Goal: Go to known website: Access a specific website the user already knows

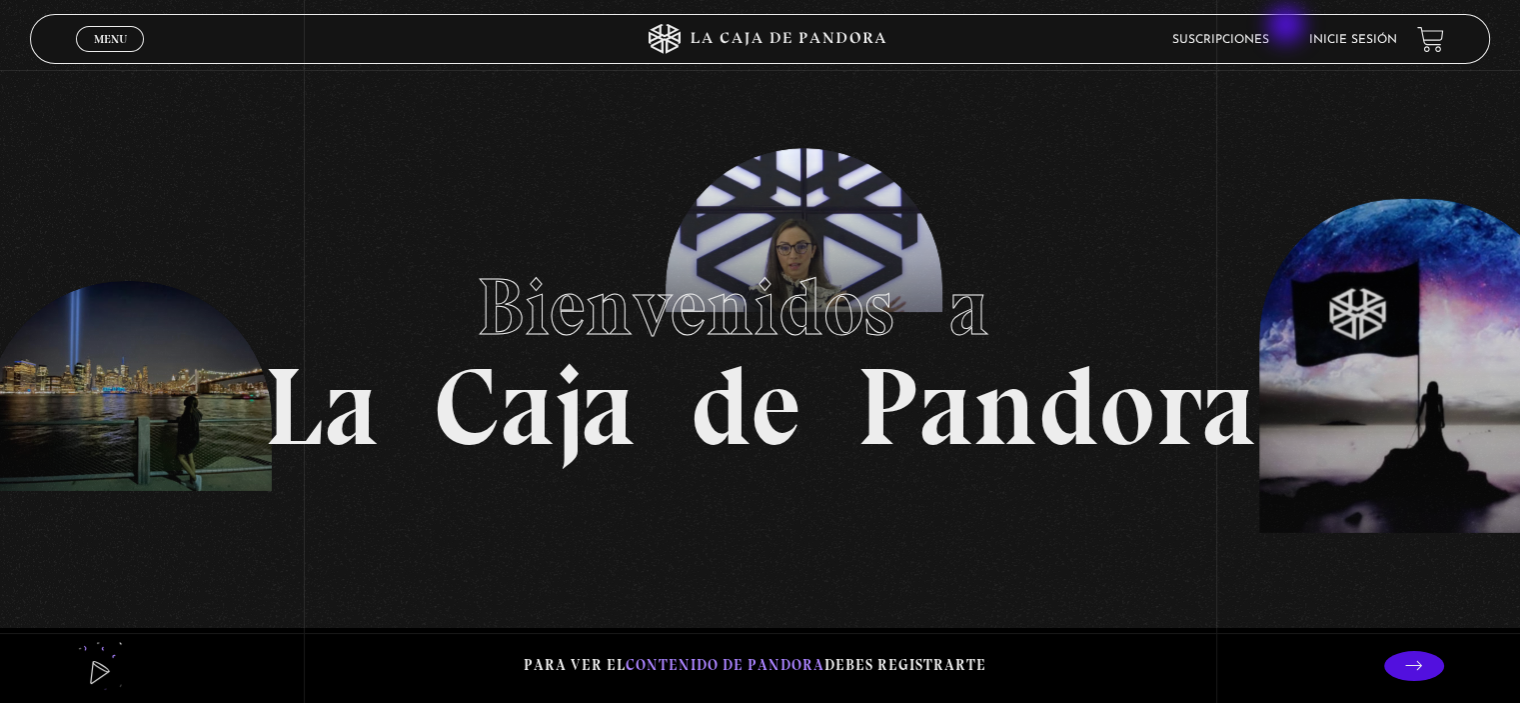
click at [1379, 43] on link "Inicie sesión" at bounding box center [1353, 40] width 88 height 12
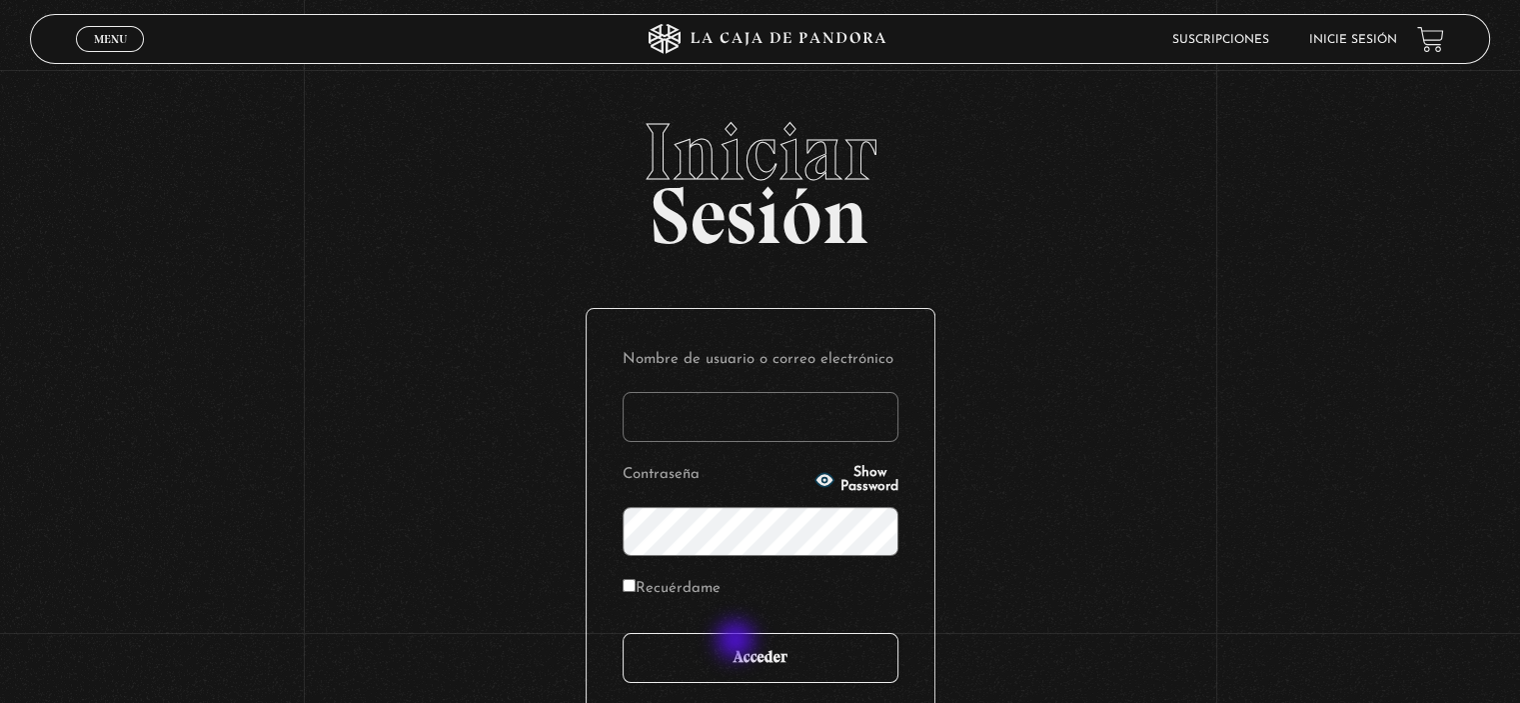
type input "fermfcs29@gmail.com"
click at [738, 642] on input "Acceder" at bounding box center [761, 658] width 276 height 50
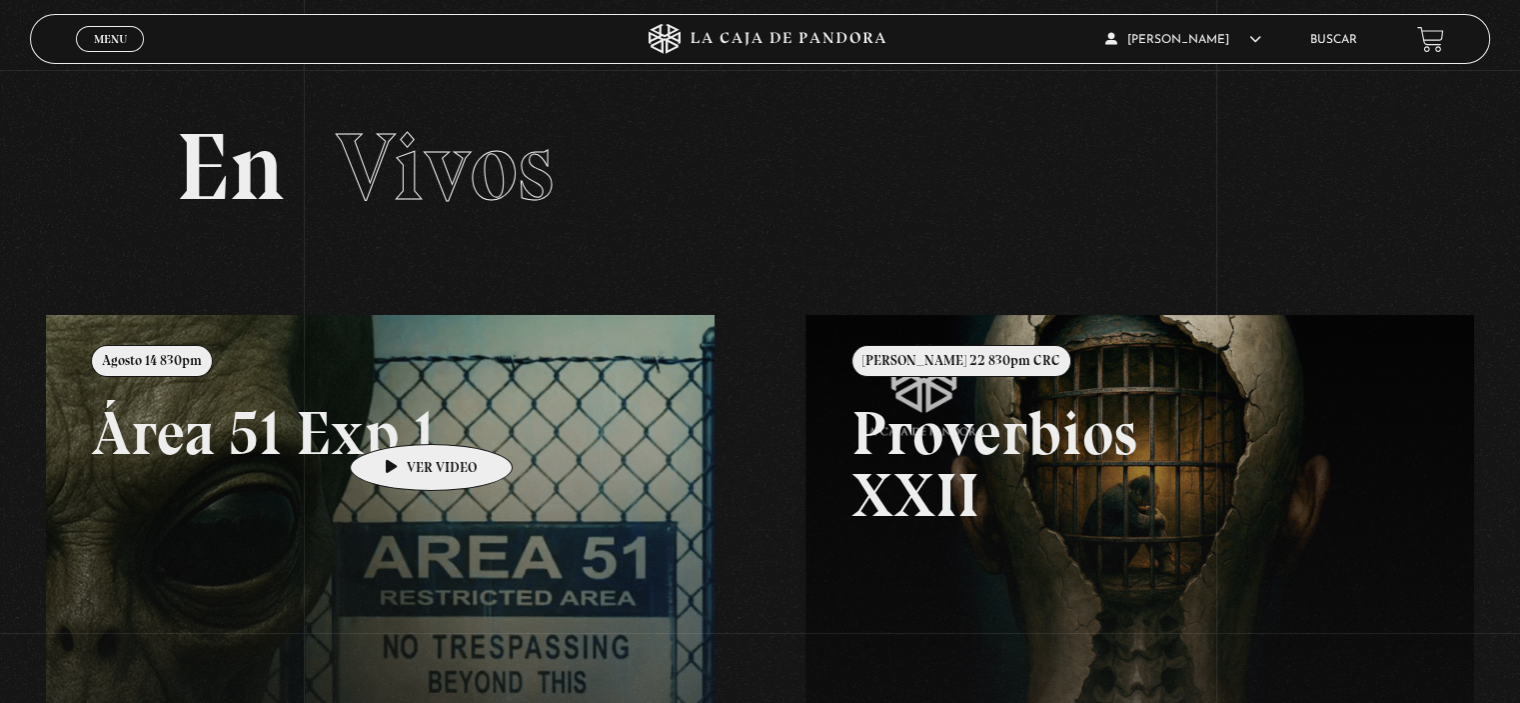
click at [400, 414] on link at bounding box center [806, 666] width 1520 height 703
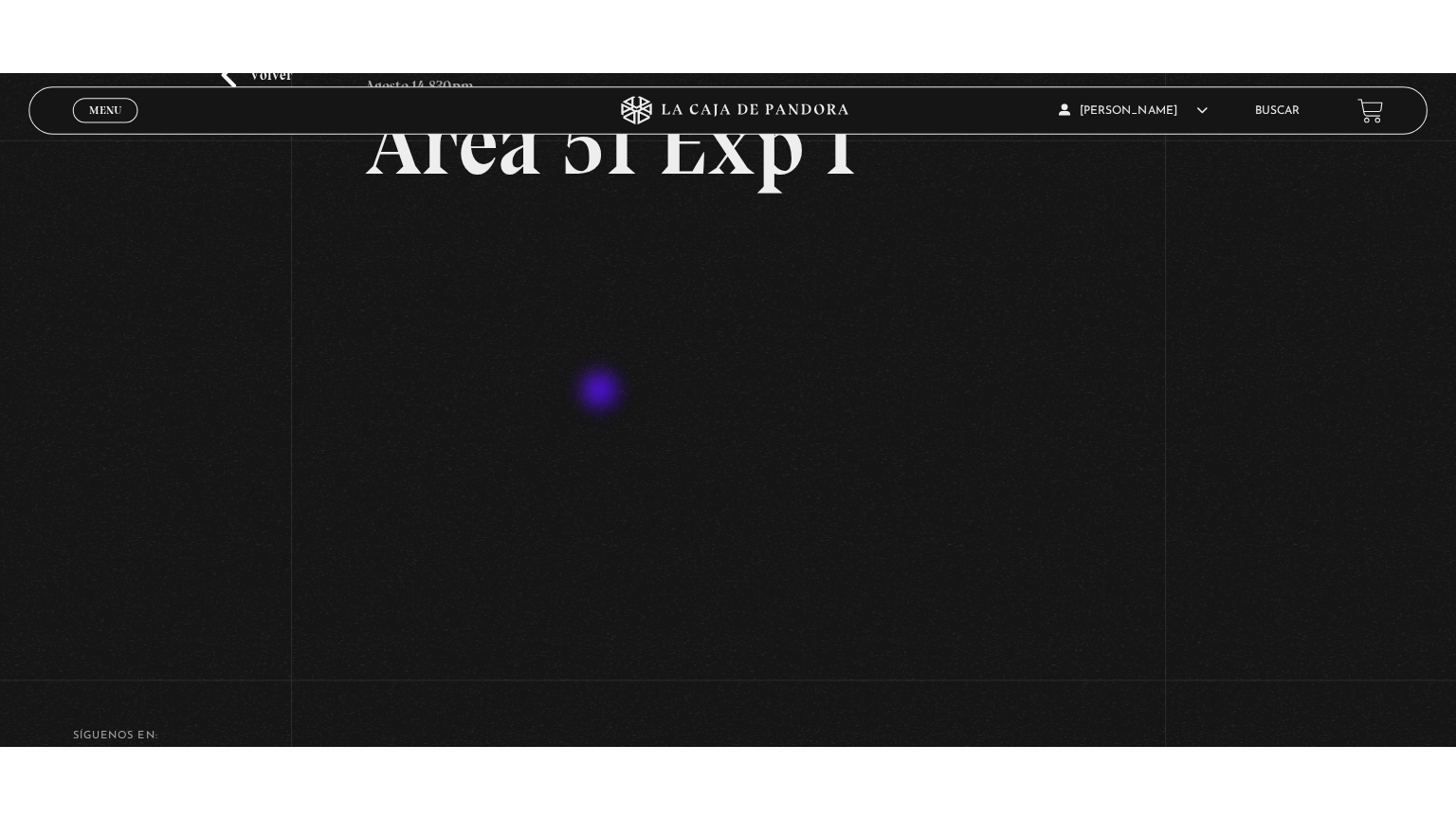
scroll to position [63, 0]
